Goal: Task Accomplishment & Management: Manage account settings

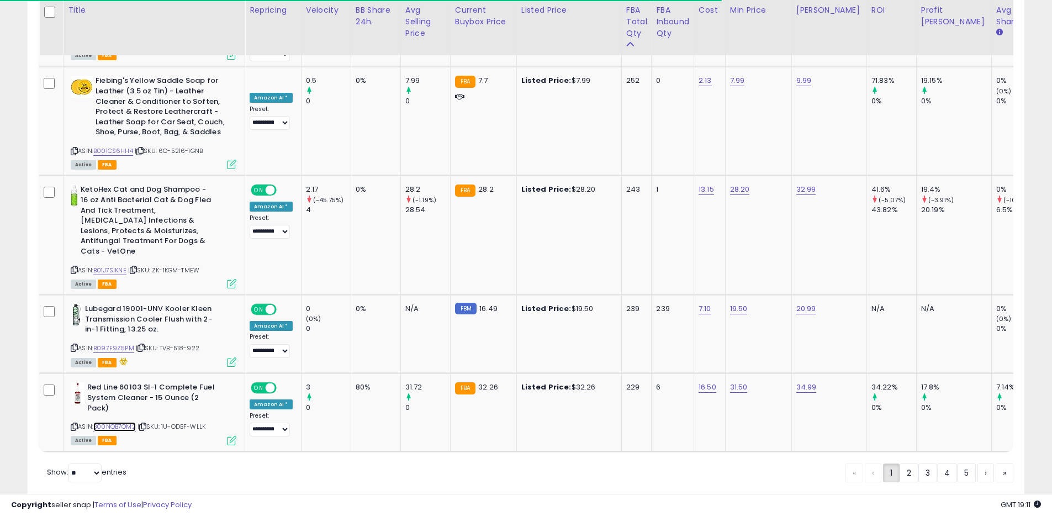
scroll to position [2129, 0]
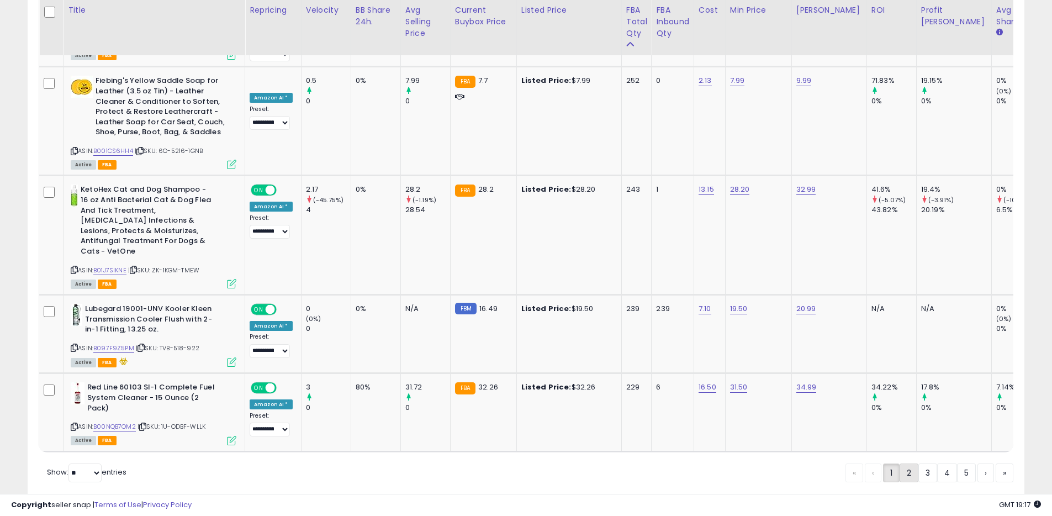
click at [912, 463] on link "2" at bounding box center [908, 472] width 19 height 19
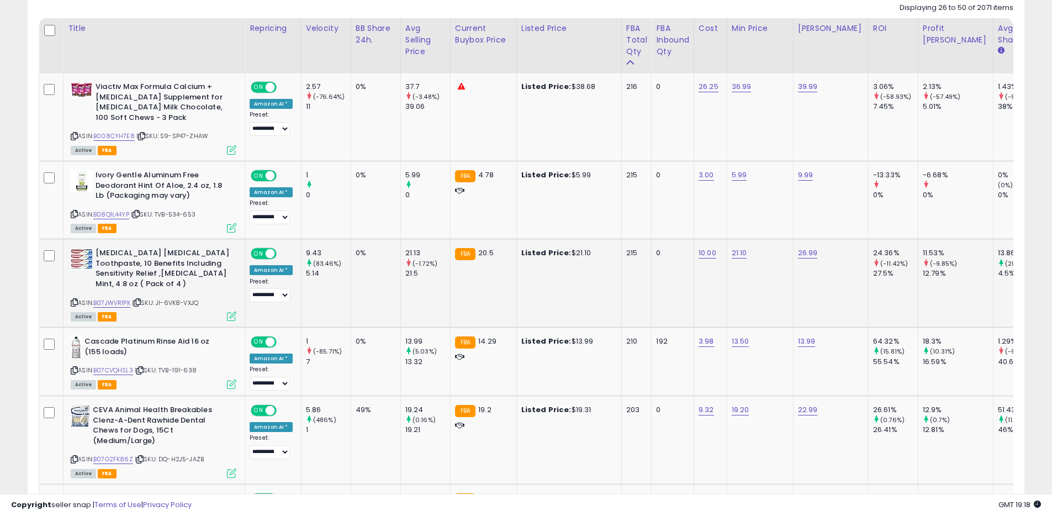
scroll to position [554, 0]
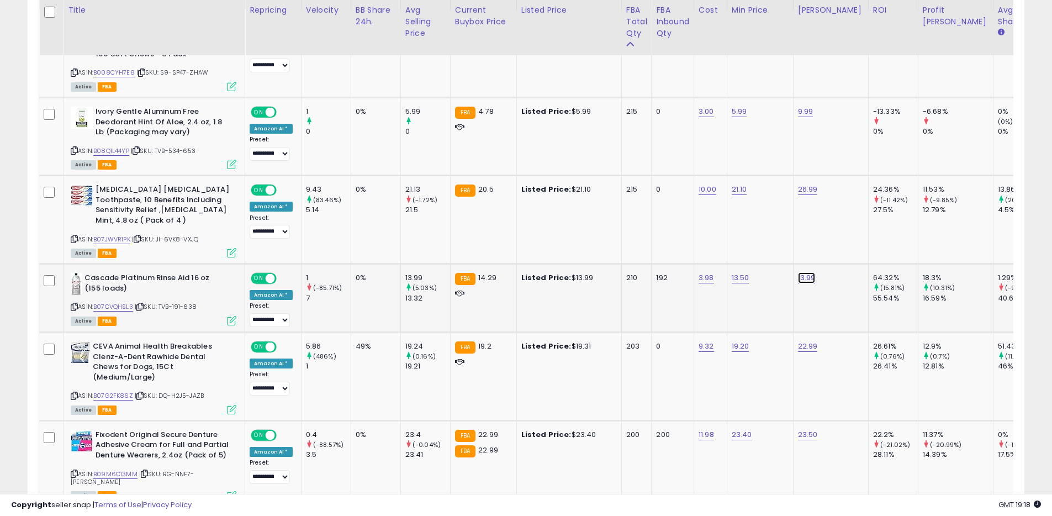
click at [806, 280] on link "13.99" at bounding box center [807, 277] width 18 height 11
drag, startPoint x: 775, startPoint y: 253, endPoint x: 699, endPoint y: 249, distance: 75.8
type input "*****"
click button "submit" at bounding box center [840, 249] width 19 height 17
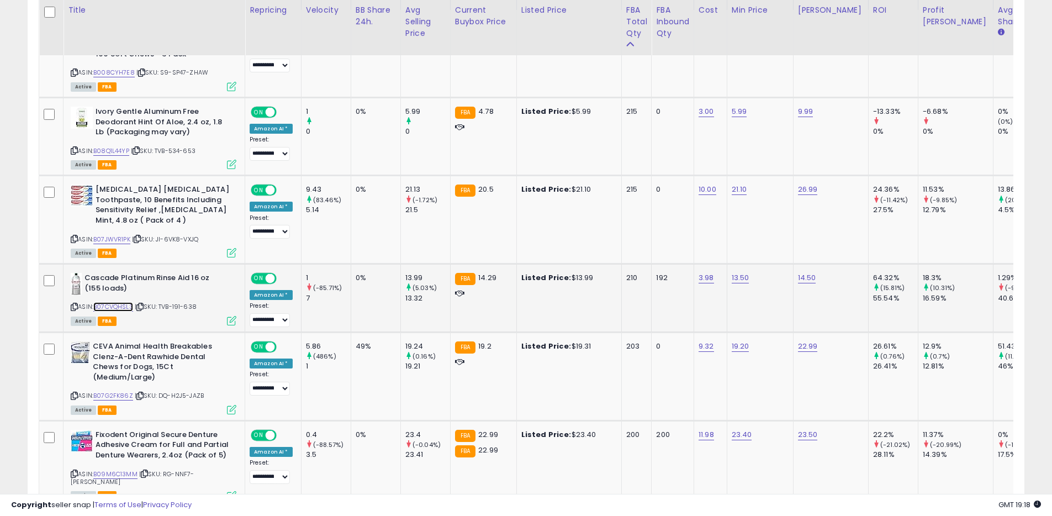
click at [121, 307] on link "B07CVQHSL3" at bounding box center [113, 306] width 40 height 9
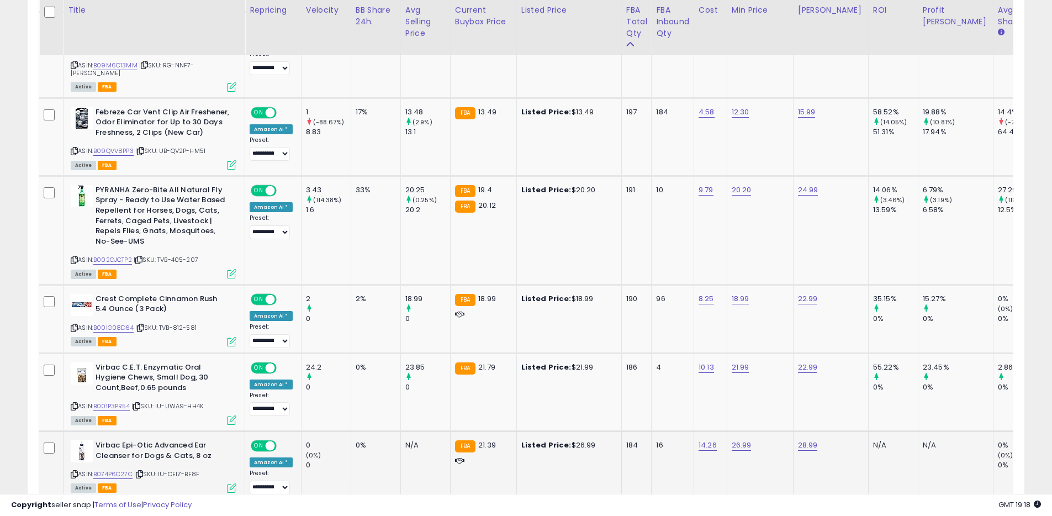
scroll to position [988, 0]
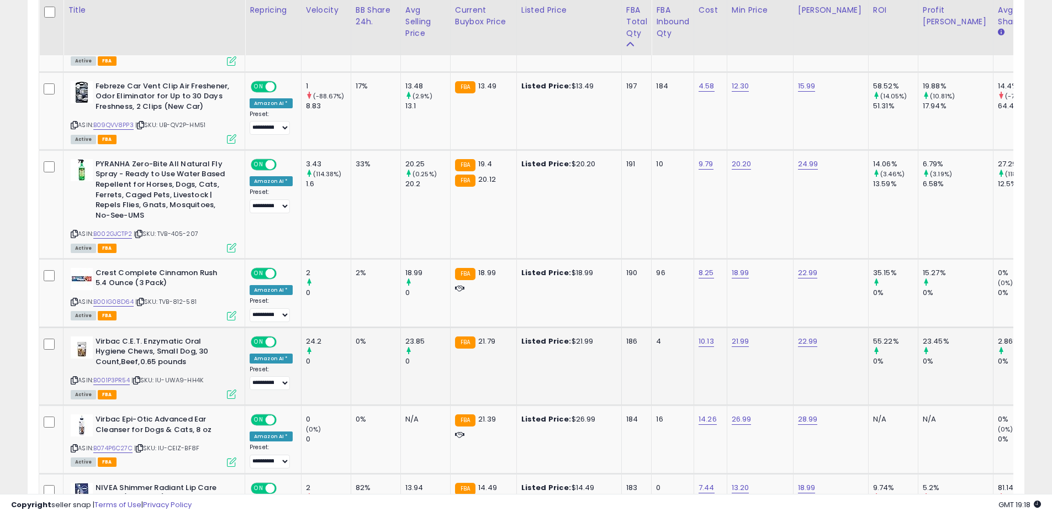
click at [76, 377] on icon at bounding box center [74, 380] width 7 height 6
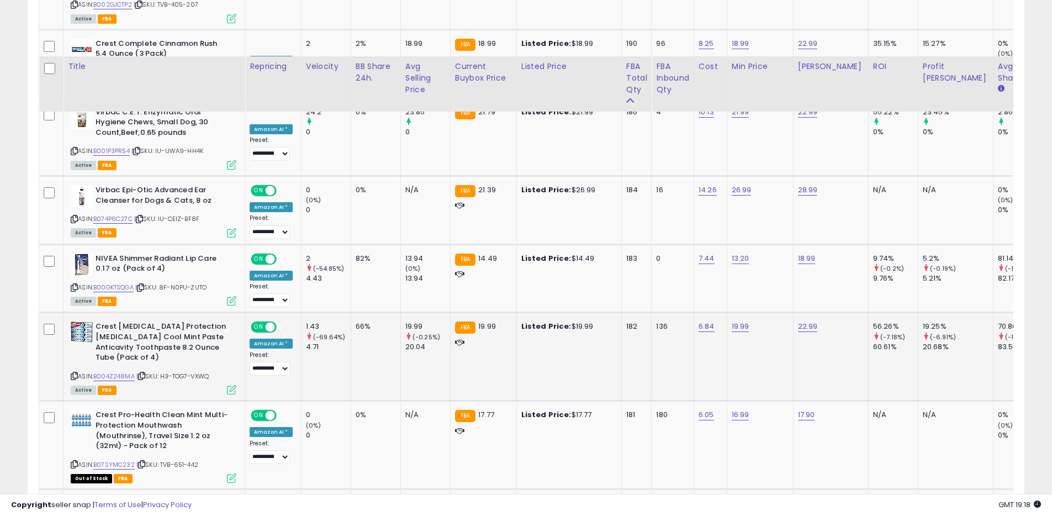
scroll to position [1274, 0]
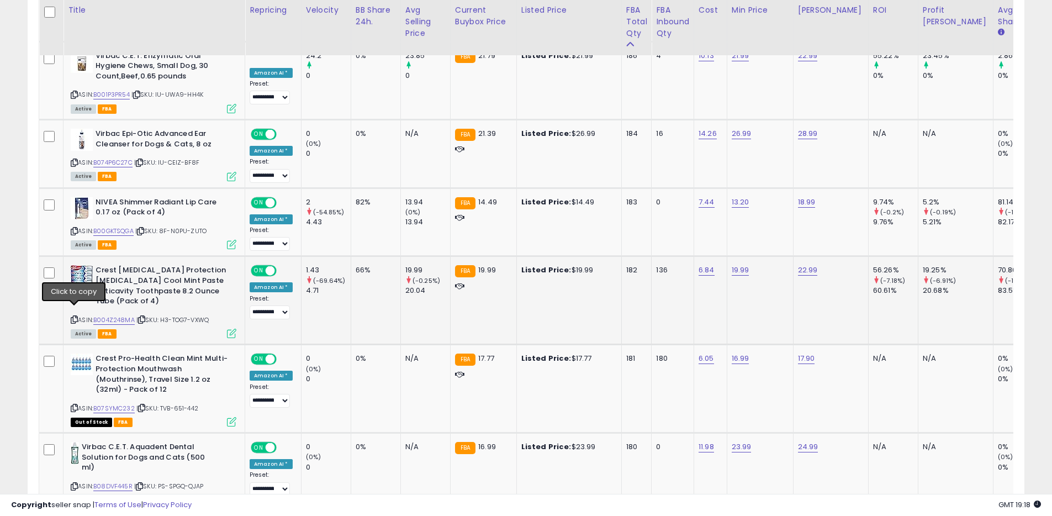
click at [72, 316] on icon at bounding box center [74, 319] width 7 height 6
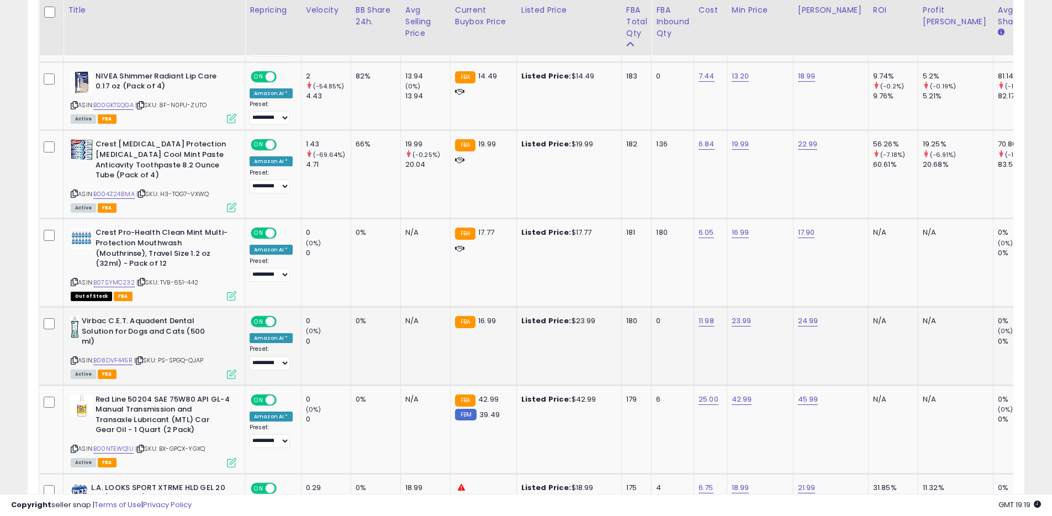
scroll to position [1414, 0]
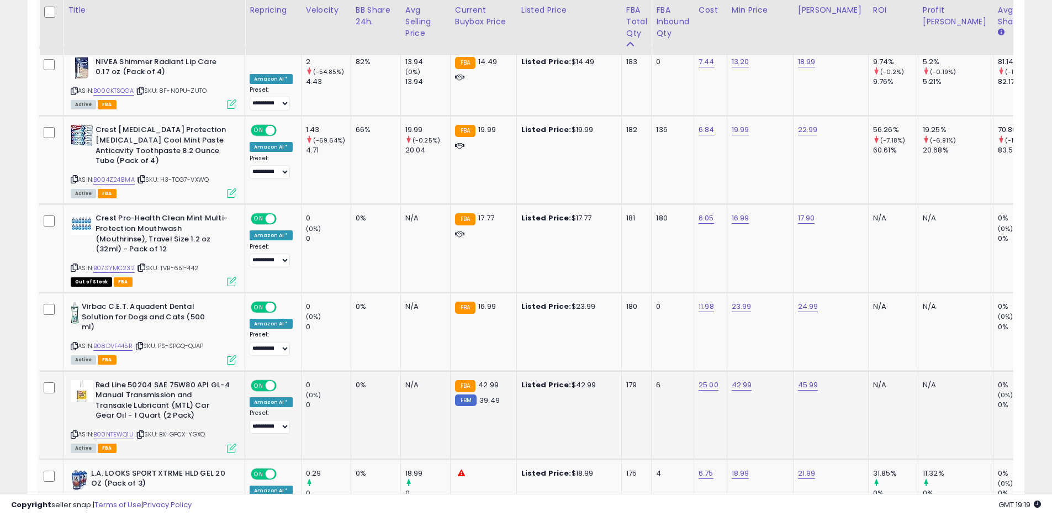
click at [73, 431] on icon at bounding box center [74, 434] width 7 height 6
click at [109, 430] on link "B00NTEWQ1U" at bounding box center [113, 434] width 40 height 9
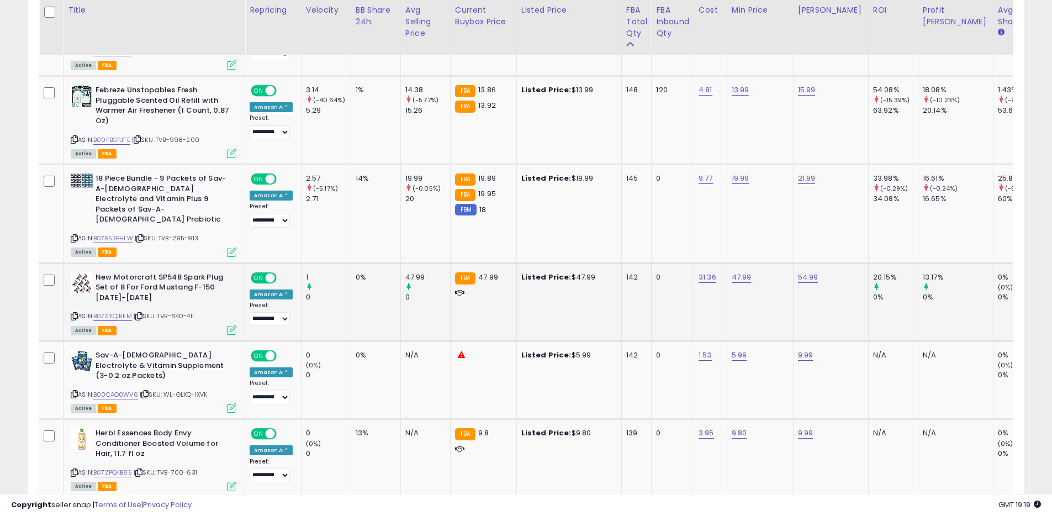
scroll to position [2158, 0]
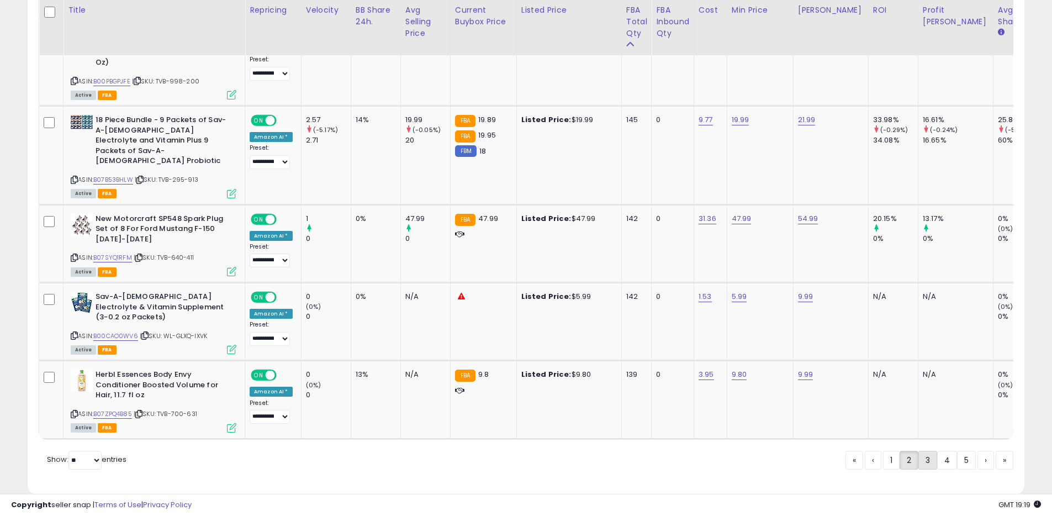
click at [926, 451] on link "3" at bounding box center [927, 460] width 19 height 19
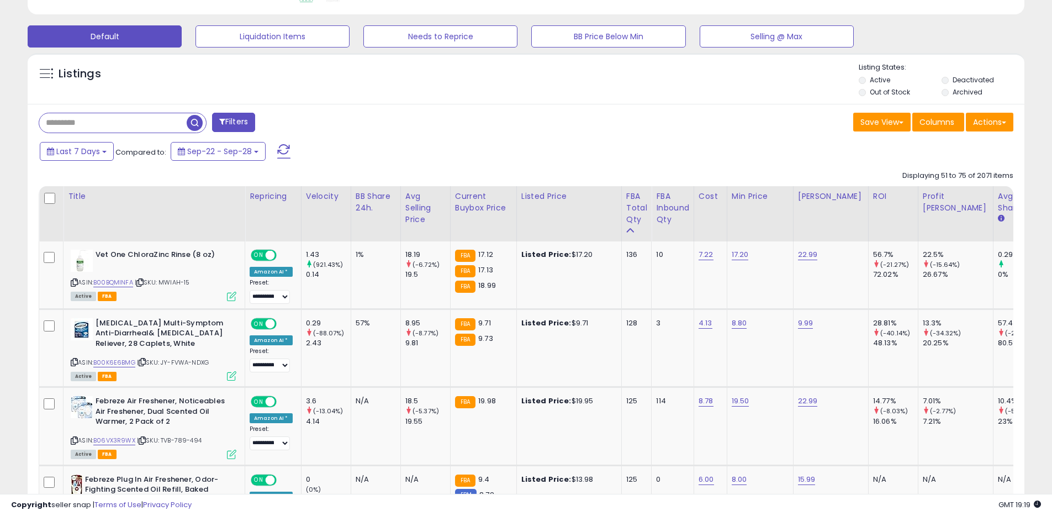
scroll to position [379, 0]
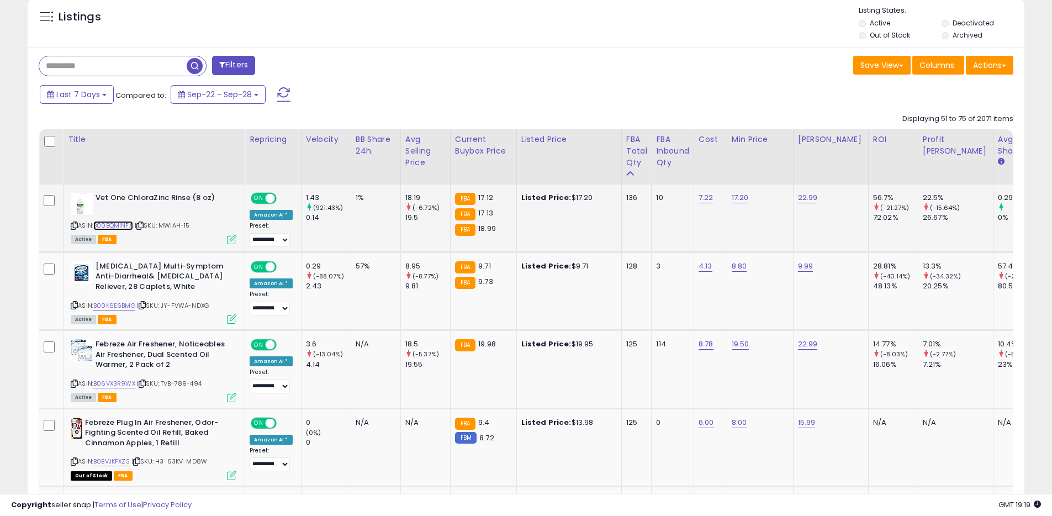
click at [126, 227] on link "B00BQMINFA" at bounding box center [113, 225] width 40 height 9
click at [734, 200] on link "17.20" at bounding box center [740, 197] width 17 height 11
drag, startPoint x: 704, startPoint y: 171, endPoint x: 627, endPoint y: 166, distance: 77.4
type input "*****"
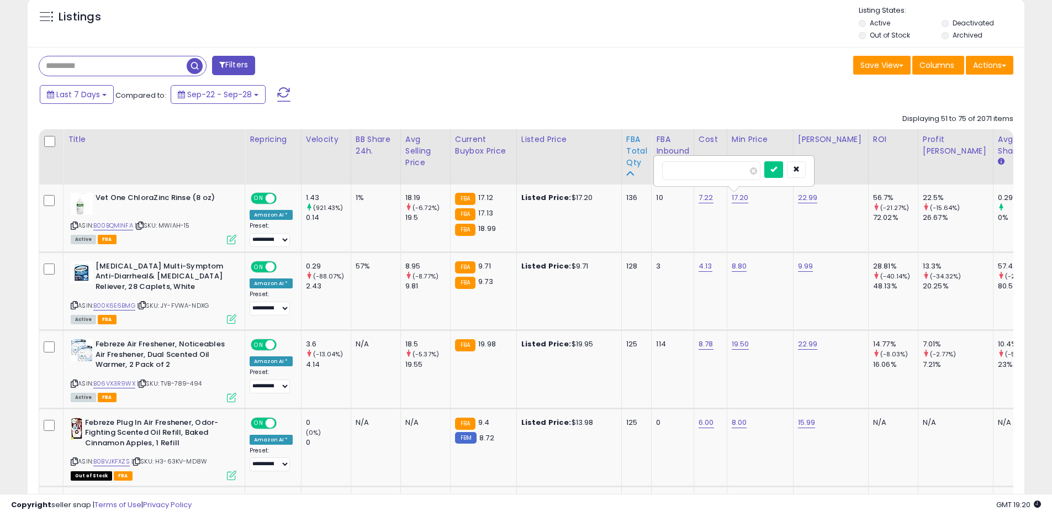
click button "submit" at bounding box center [773, 169] width 19 height 17
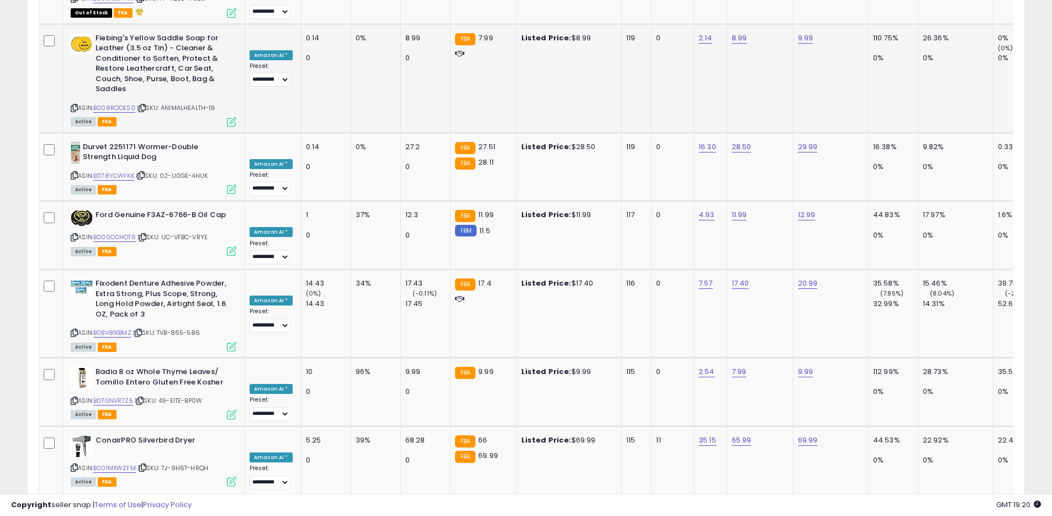
scroll to position [0, 0]
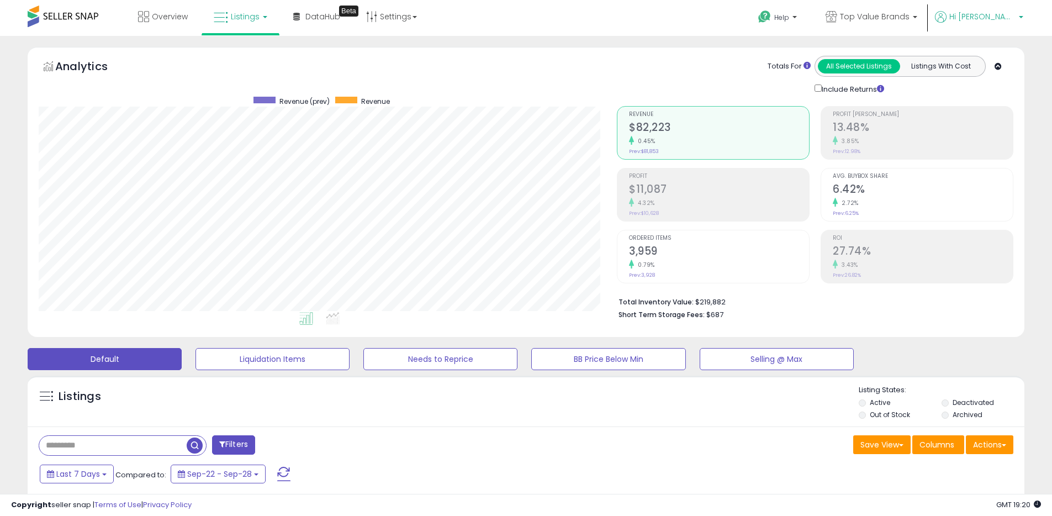
click at [995, 16] on span "Hi [PERSON_NAME]" at bounding box center [982, 16] width 66 height 11
click at [994, 113] on link "Logout" at bounding box center [998, 117] width 24 height 10
